Goal: Information Seeking & Learning: Learn about a topic

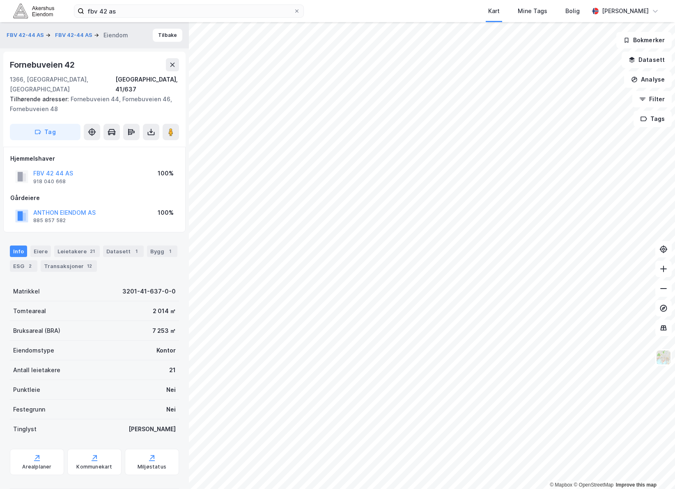
scroll to position [0, 0]
click at [12, 485] on div at bounding box center [94, 488] width 169 height 7
click at [0, 0] on button "ANTHON EIENDOM AS" at bounding box center [0, 0] width 0 height 0
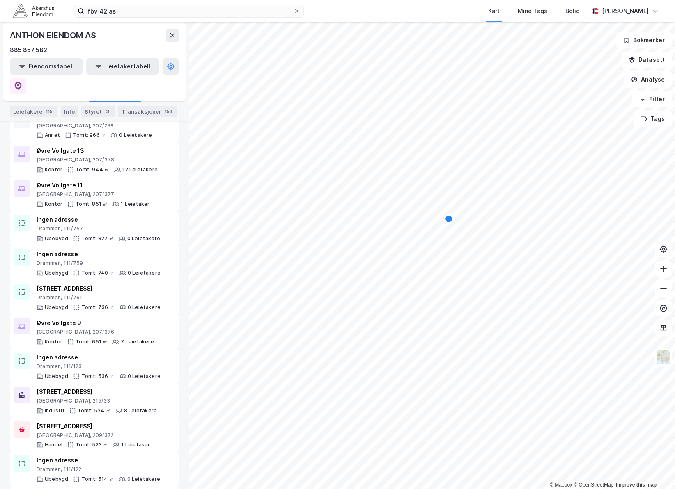
scroll to position [1304, 0]
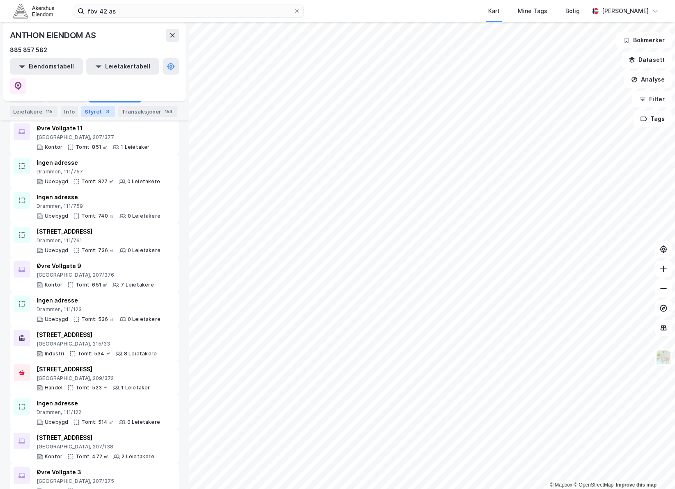
click at [95, 111] on div "Styret 3" at bounding box center [98, 111] width 34 height 11
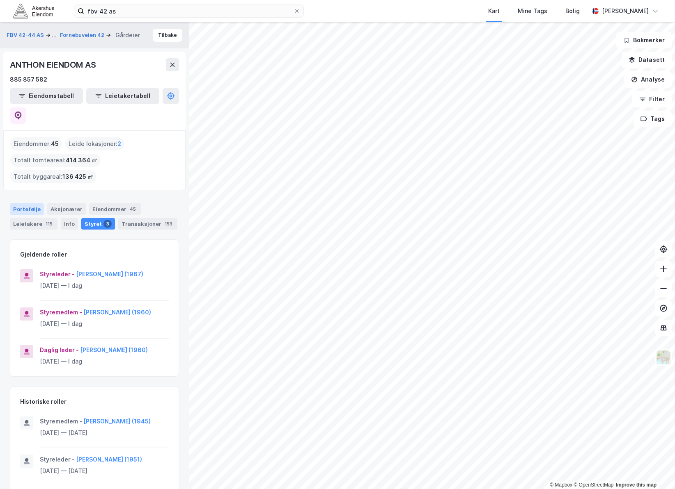
click at [35, 204] on div "Portefølje" at bounding box center [27, 209] width 34 height 11
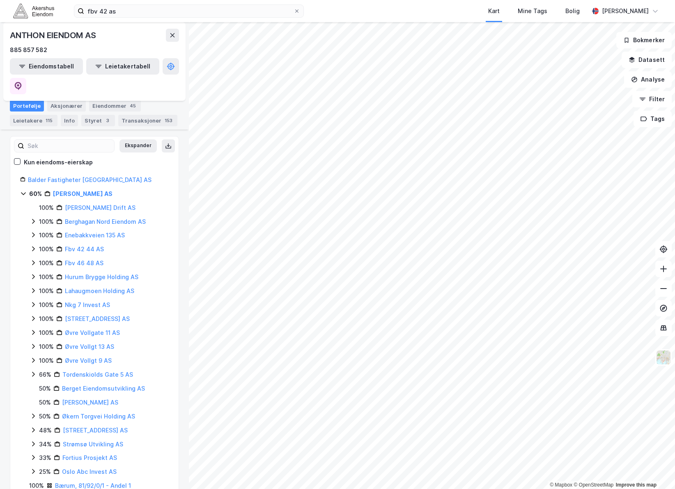
scroll to position [103, 0]
click at [165, 144] on icon at bounding box center [168, 147] width 7 height 7
click at [4, 292] on div "FBV 42-44 AS ... Fornebuveien 42 Gårdeier Tilbake ANTHON EIENDOM AS 885 857 582…" at bounding box center [94, 255] width 189 height 467
